Goal: Task Accomplishment & Management: Manage account settings

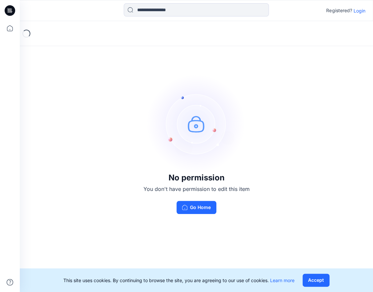
click at [358, 12] on p "Login" at bounding box center [359, 10] width 12 height 7
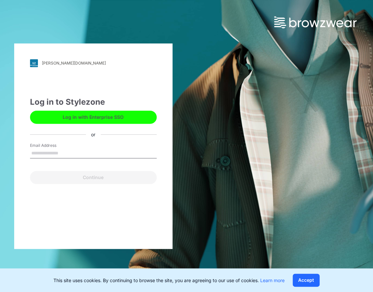
type input "**********"
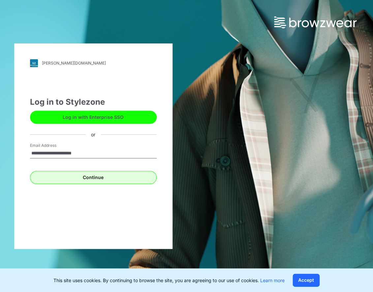
click at [85, 177] on button "Continue" at bounding box center [93, 177] width 127 height 13
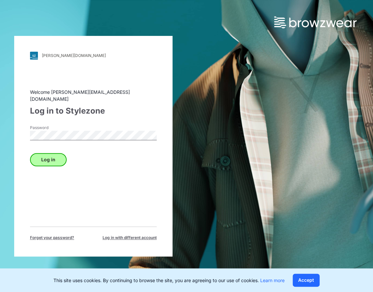
click at [54, 155] on button "Log in" at bounding box center [48, 159] width 37 height 13
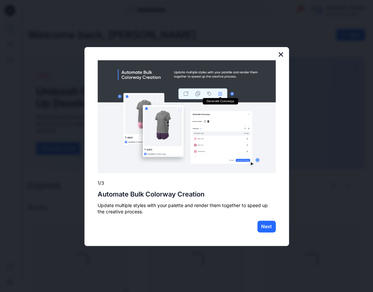
click at [278, 55] on button "×" at bounding box center [280, 54] width 6 height 11
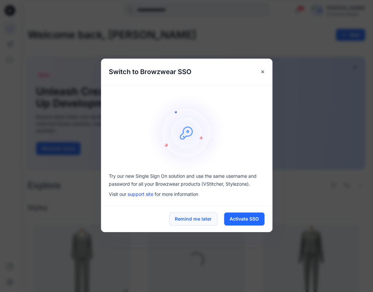
click at [194, 219] on button "Remind me later" at bounding box center [193, 219] width 48 height 13
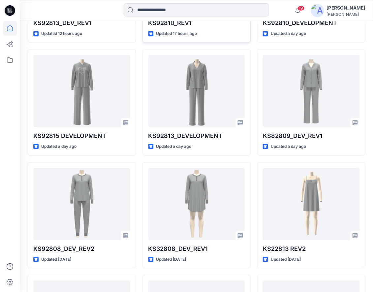
scroll to position [303, 0]
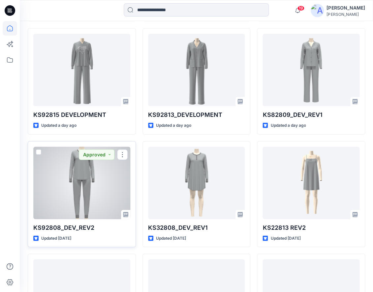
click at [91, 168] on div at bounding box center [81, 183] width 97 height 73
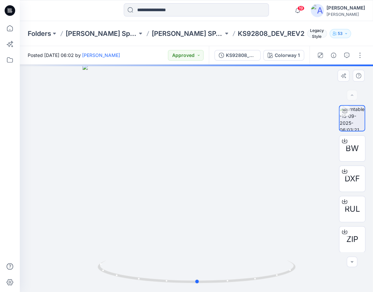
drag, startPoint x: 203, startPoint y: 113, endPoint x: 204, endPoint y: 139, distance: 26.7
click at [204, 139] on div at bounding box center [196, 179] width 353 height 228
click at [213, 92] on div at bounding box center [196, 179] width 353 height 228
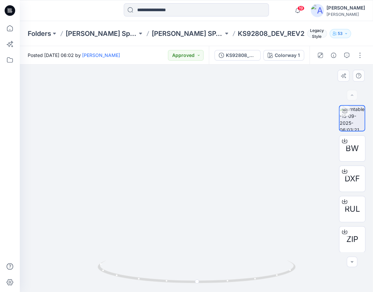
drag, startPoint x: 199, startPoint y: 94, endPoint x: 191, endPoint y: 252, distance: 158.4
click at [192, 267] on div at bounding box center [196, 179] width 353 height 228
drag, startPoint x: 199, startPoint y: 121, endPoint x: 193, endPoint y: 242, distance: 121.4
click at [193, 242] on img at bounding box center [183, 179] width 709 height 228
drag, startPoint x: 266, startPoint y: 166, endPoint x: 281, endPoint y: 166, distance: 14.8
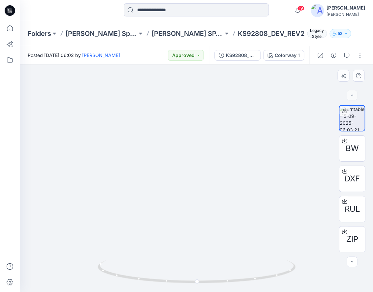
click at [281, 166] on img at bounding box center [198, 166] width 709 height 252
